Goal: Obtain resource: Obtain resource

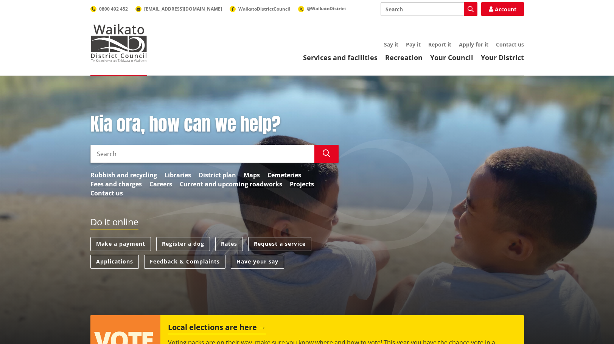
click at [176, 153] on input "Search" at bounding box center [202, 154] width 224 height 18
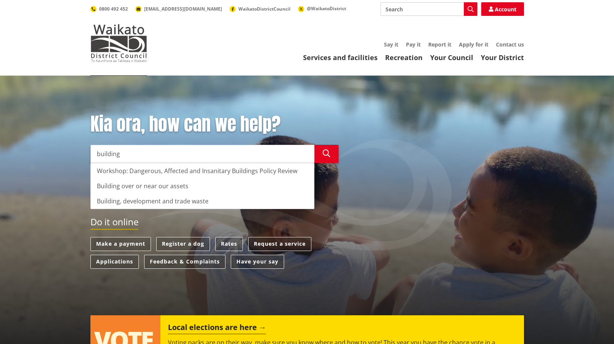
type input "building"
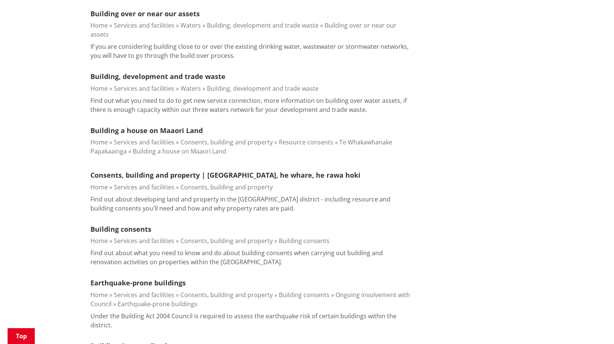
scroll to position [303, 0]
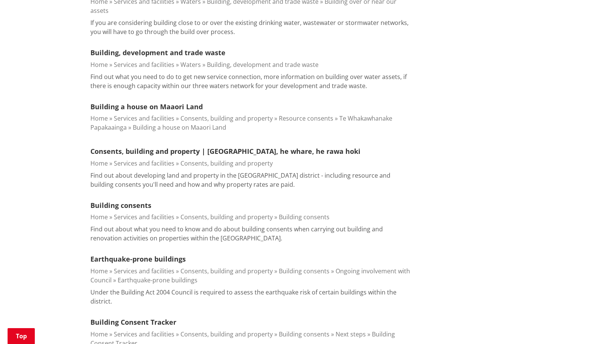
drag, startPoint x: 115, startPoint y: 195, endPoint x: 154, endPoint y: 203, distance: 40.3
click at [115, 201] on link "Building consents" at bounding box center [120, 205] width 61 height 9
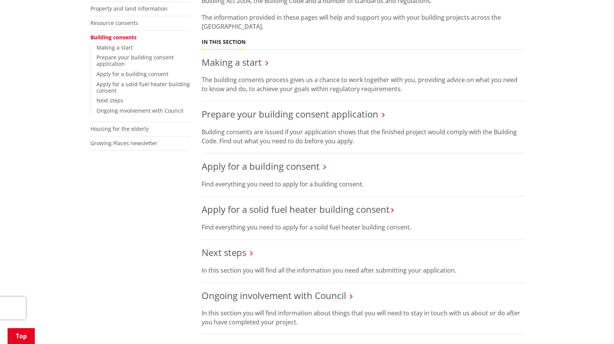
scroll to position [189, 0]
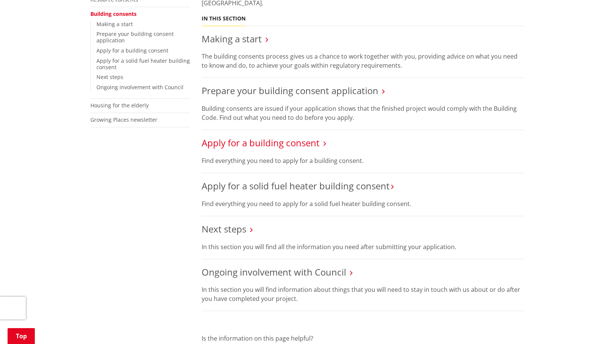
click at [259, 143] on link "Apply for a building consent" at bounding box center [261, 143] width 118 height 12
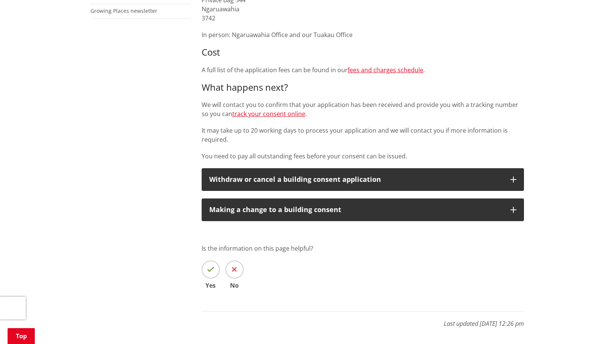
scroll to position [303, 0]
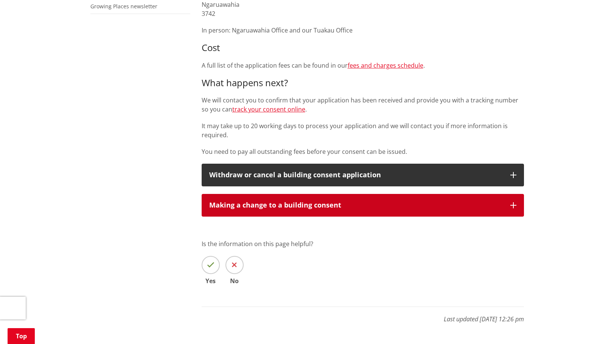
click at [289, 205] on div "Making a change to a building consent" at bounding box center [356, 206] width 294 height 8
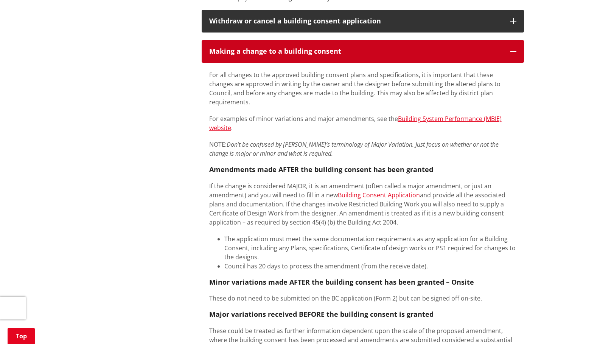
scroll to position [454, 0]
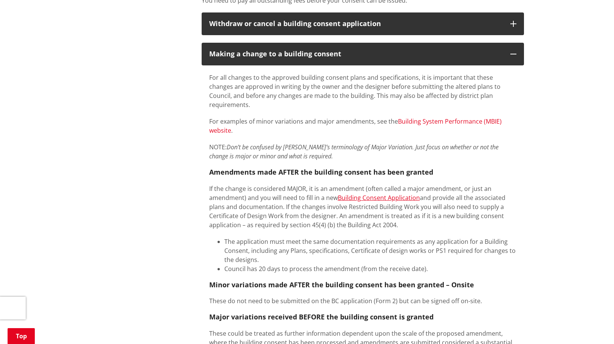
click at [438, 117] on link "Building System Performance (MBIE) website" at bounding box center [355, 125] width 293 height 17
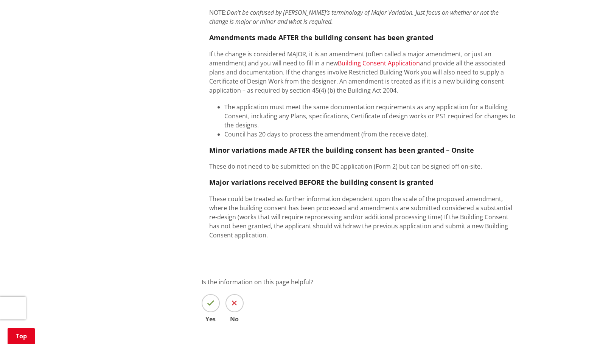
scroll to position [606, 0]
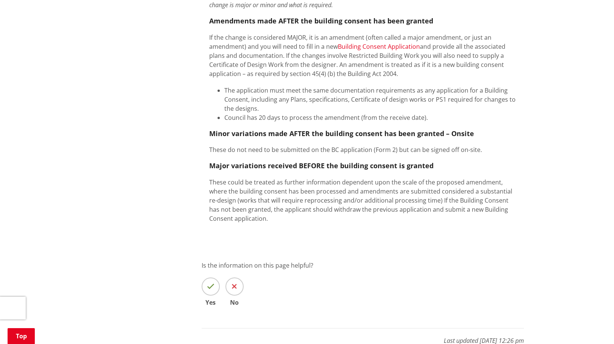
click at [391, 42] on link "Building Consent Application" at bounding box center [379, 46] width 82 height 8
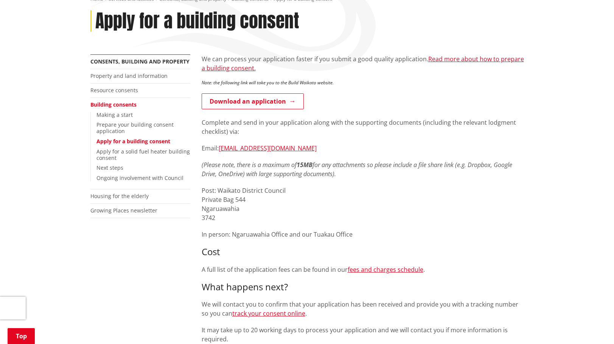
scroll to position [114, 0]
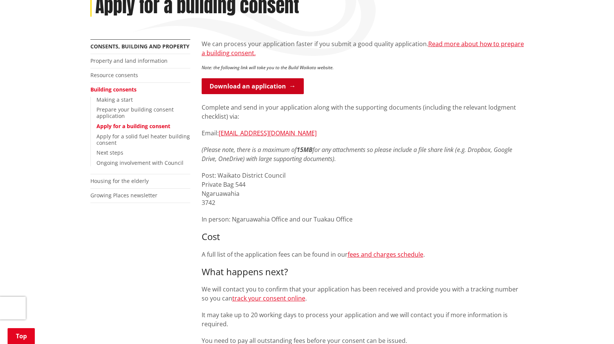
click at [261, 85] on link "Download an application" at bounding box center [253, 86] width 102 height 16
